Goal: Contribute content: Add original content to the website for others to see

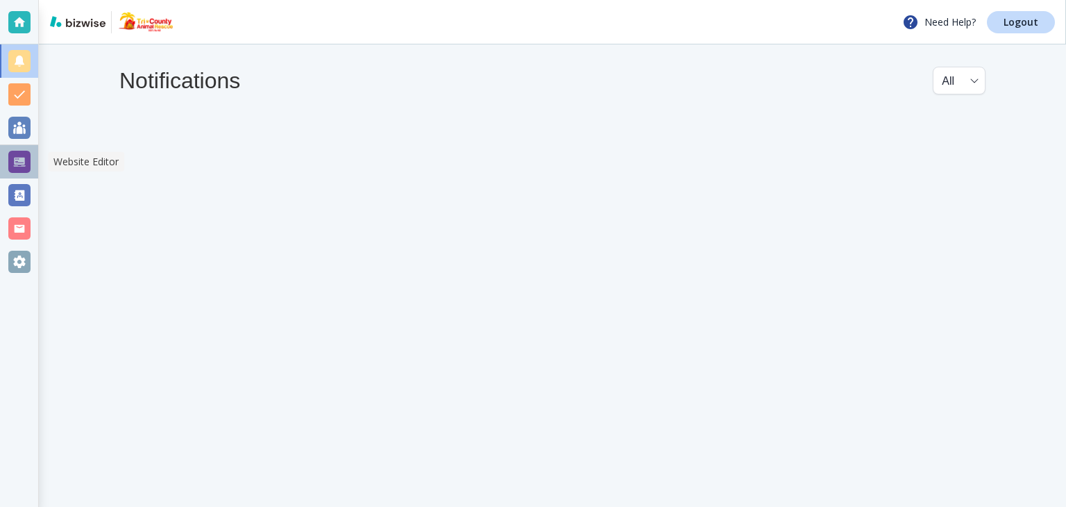
click at [20, 162] on div at bounding box center [19, 162] width 22 height 22
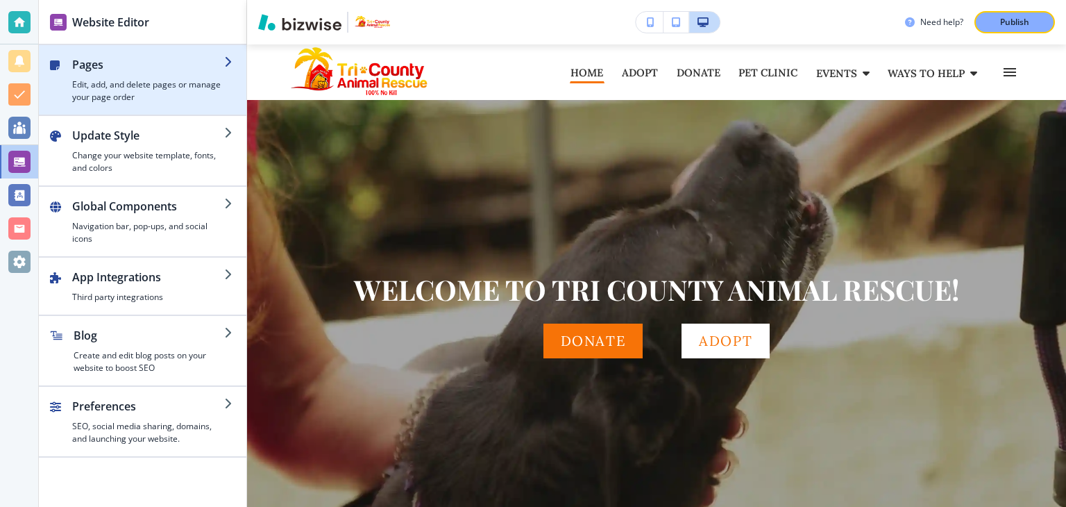
click at [151, 84] on h4 "Edit, add, and delete pages or manage your page order" at bounding box center [148, 90] width 152 height 25
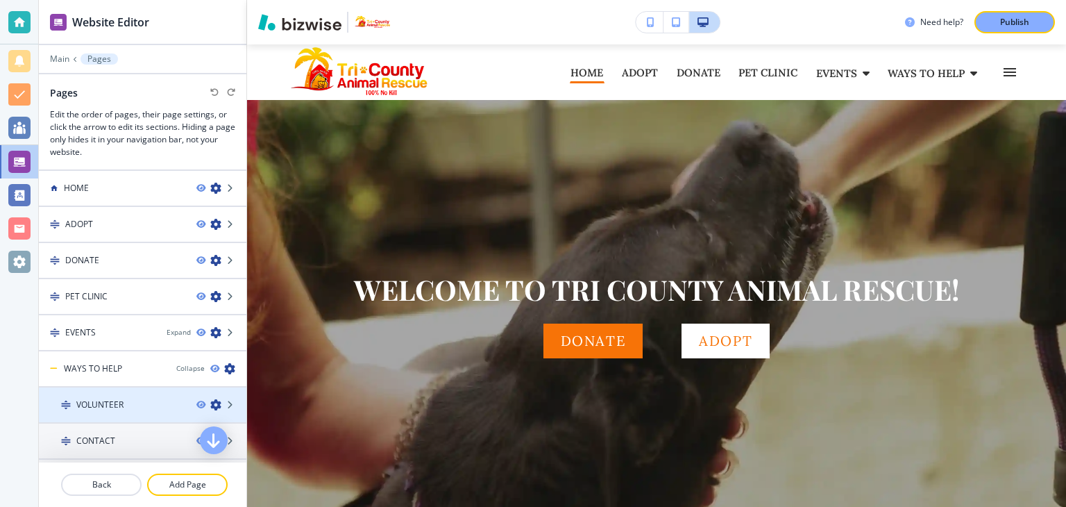
click at [115, 403] on h4 "VOLUNTEER" at bounding box center [99, 404] width 47 height 12
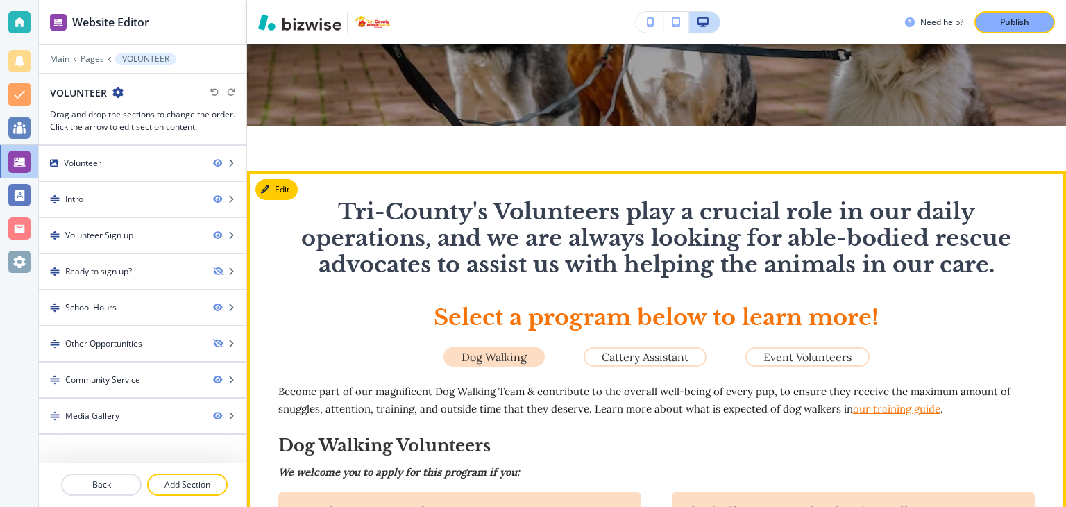
scroll to position [416, 0]
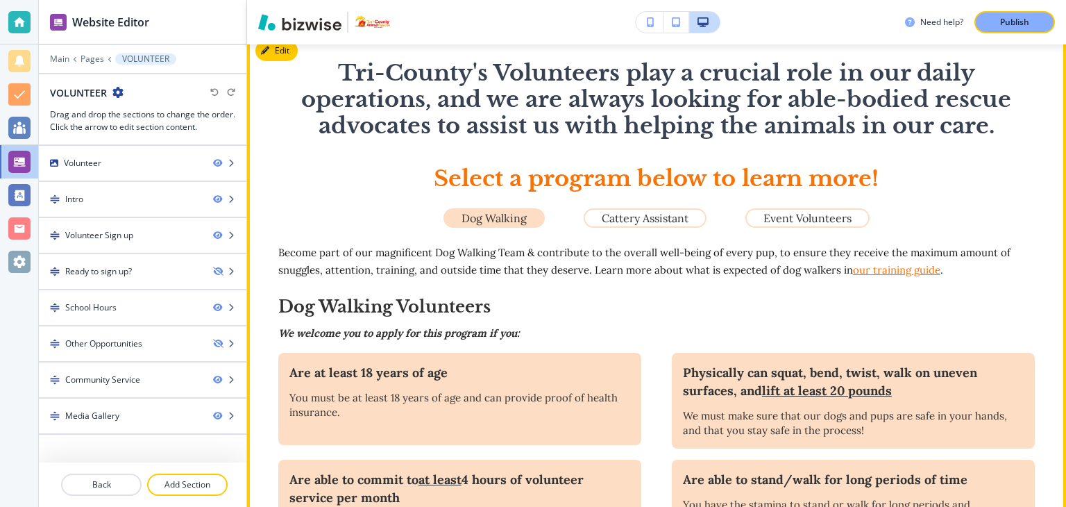
click at [498, 239] on div "﻿Tri-County's Volunteers play a crucial role in our daily operations, and we ar…" at bounding box center [656, 427] width 757 height 734
click at [278, 53] on button "Edit This Section" at bounding box center [302, 50] width 94 height 21
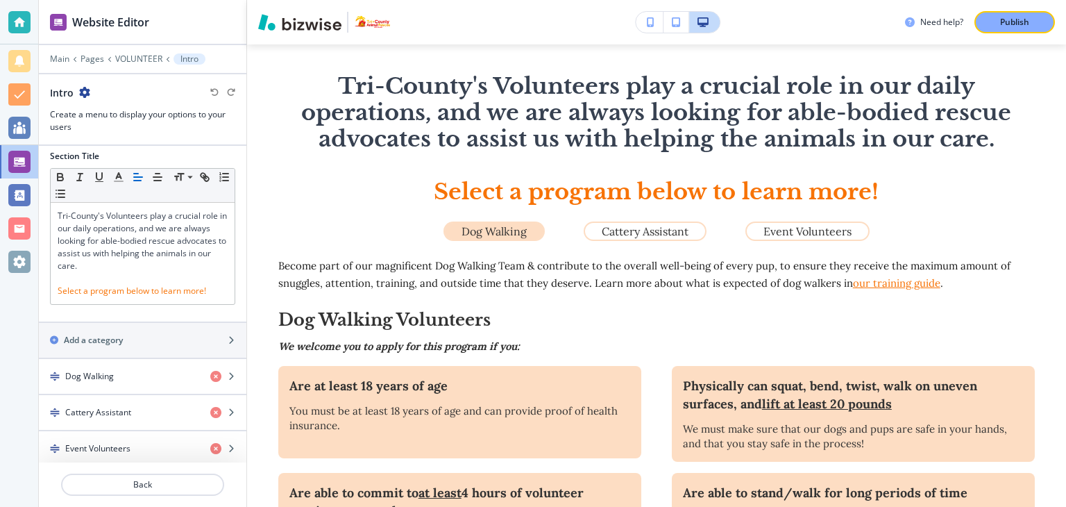
scroll to position [9, 0]
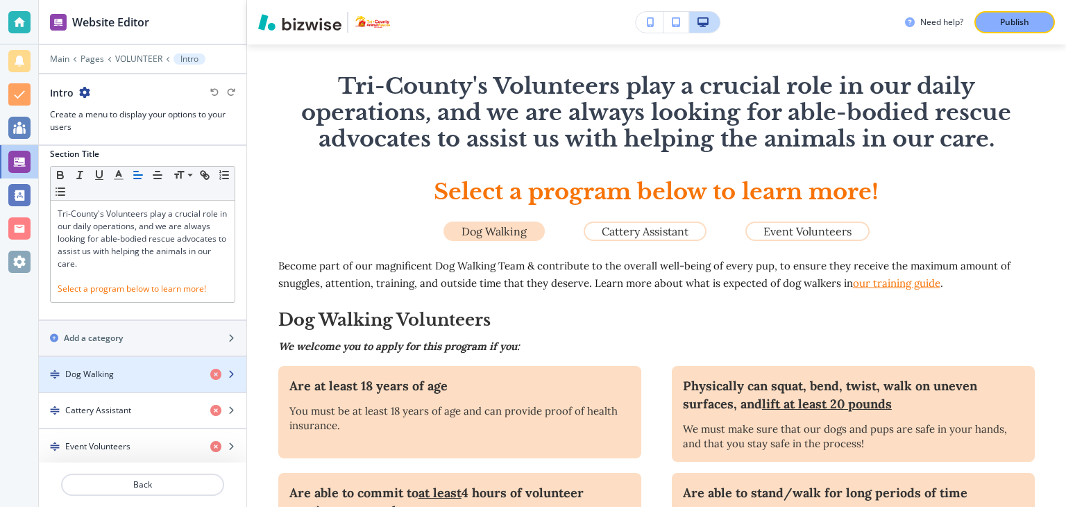
click at [106, 371] on h4 "Dog Walking" at bounding box center [89, 374] width 49 height 12
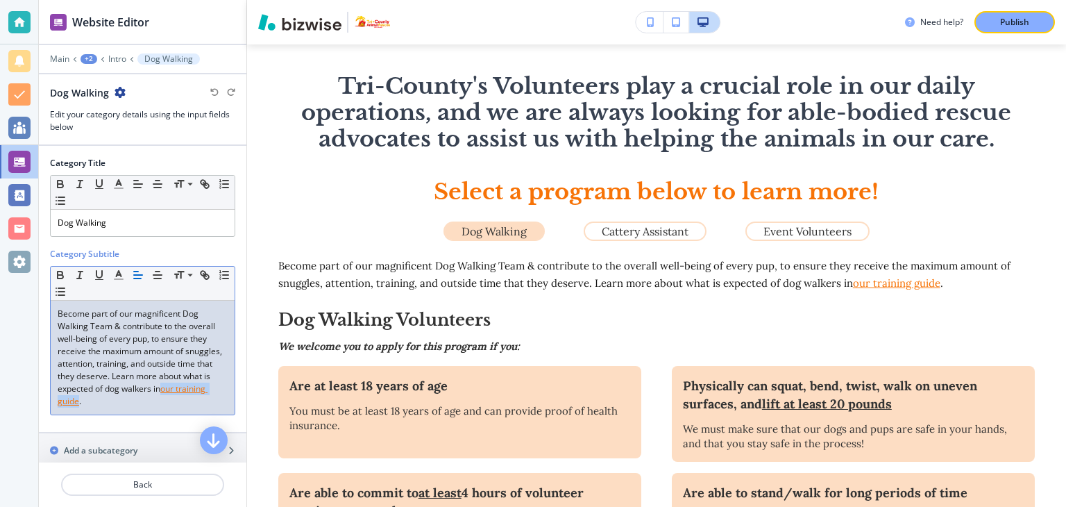
drag, startPoint x: 57, startPoint y: 401, endPoint x: 125, endPoint y: 396, distance: 68.2
click at [125, 396] on u "our training guide" at bounding box center [133, 394] width 150 height 24
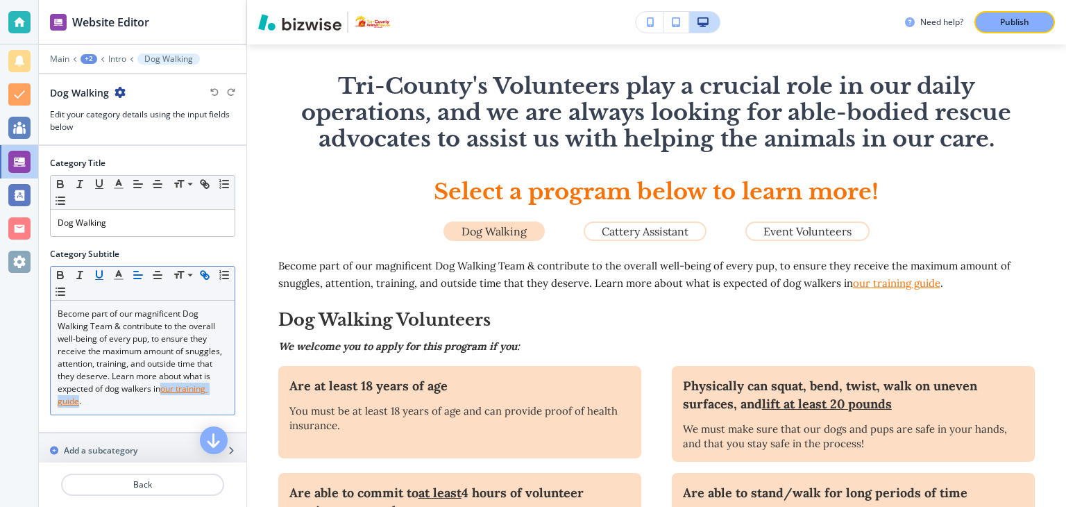
click at [207, 270] on icon "button" at bounding box center [204, 275] width 12 height 12
click at [204, 276] on icon "button" at bounding box center [206, 276] width 5 height 5
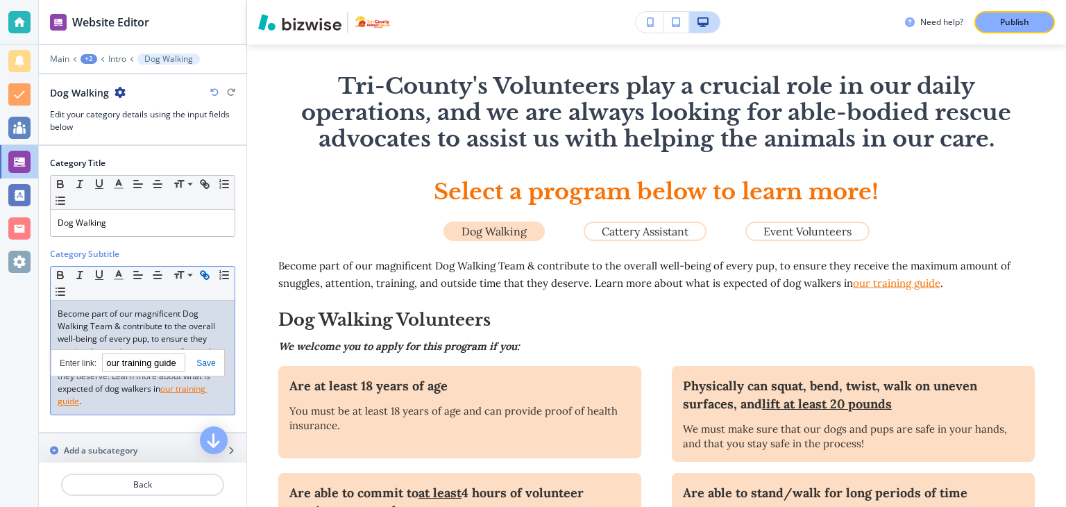
paste input "https://www.dropbox.com/scl/fi/8obqwwy15pt26magq89uv/Tri-CountyAnimalRescueDogW…"
type input "https://www.dropbox.com/scl/fi/8obqwwy15pt26magq89uv/Tri-CountyAnimalRescueDogW…"
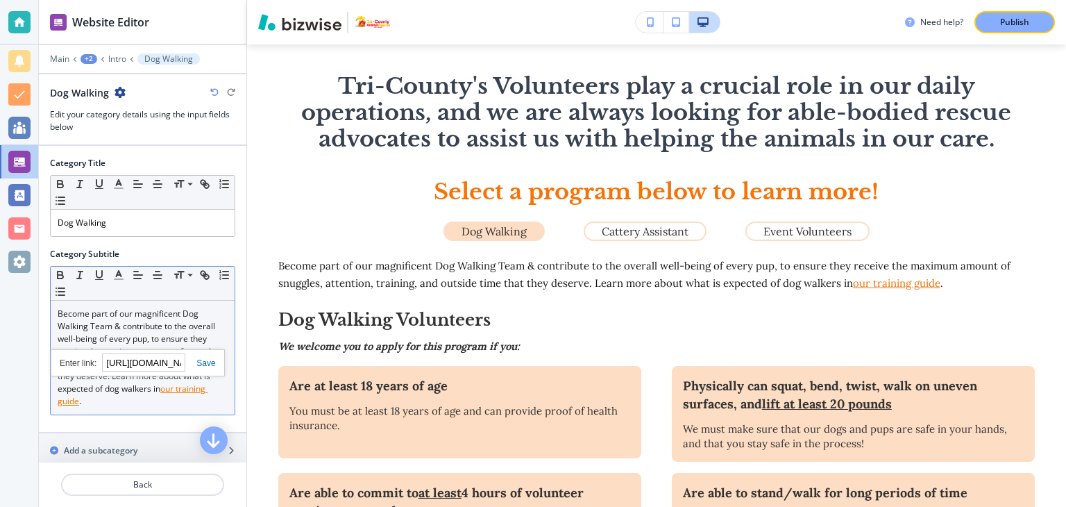
click at [203, 364] on link at bounding box center [200, 363] width 30 height 10
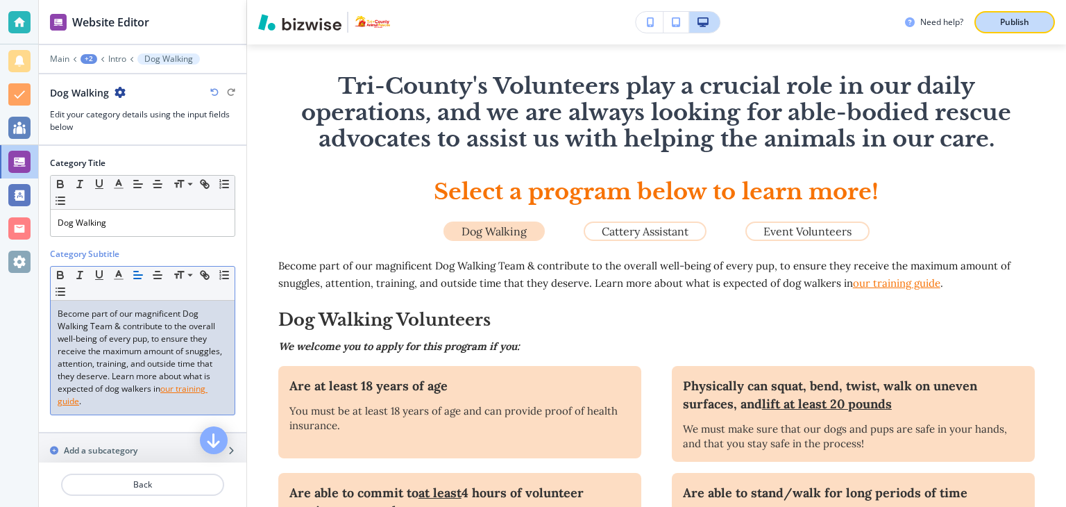
click at [1005, 19] on p "Publish" at bounding box center [1014, 22] width 29 height 12
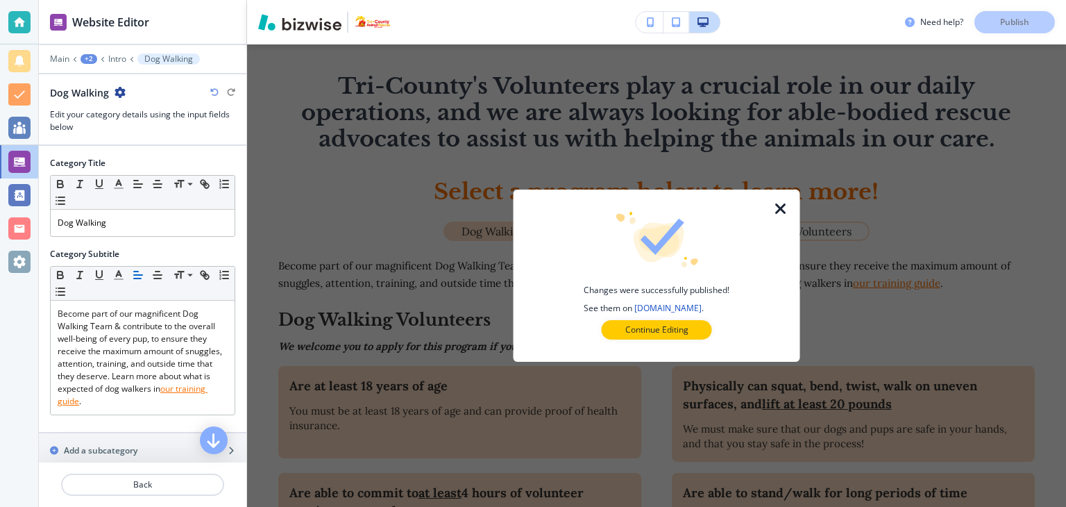
click at [779, 208] on icon "button" at bounding box center [780, 209] width 17 height 17
